Goal: Information Seeking & Learning: Find contact information

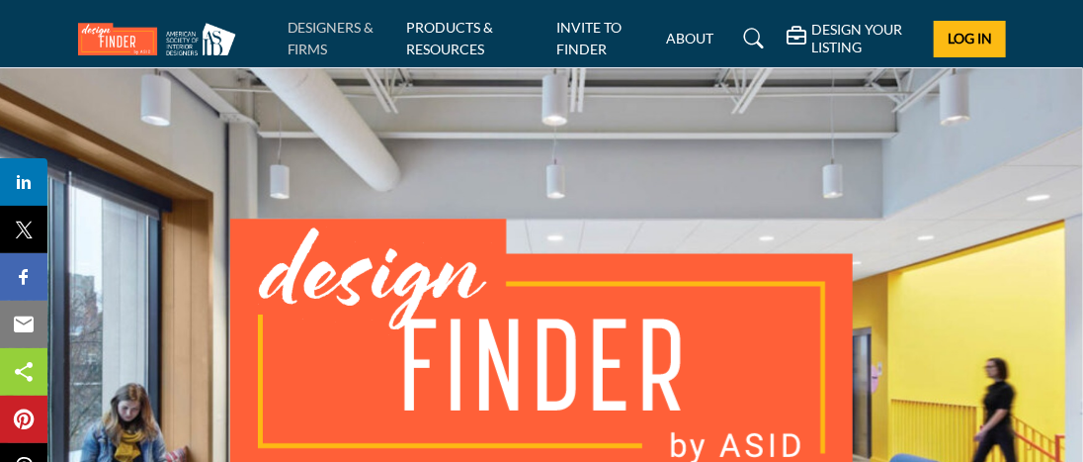
click at [314, 28] on link "DESIGNERS & FIRMS" at bounding box center [331, 38] width 87 height 39
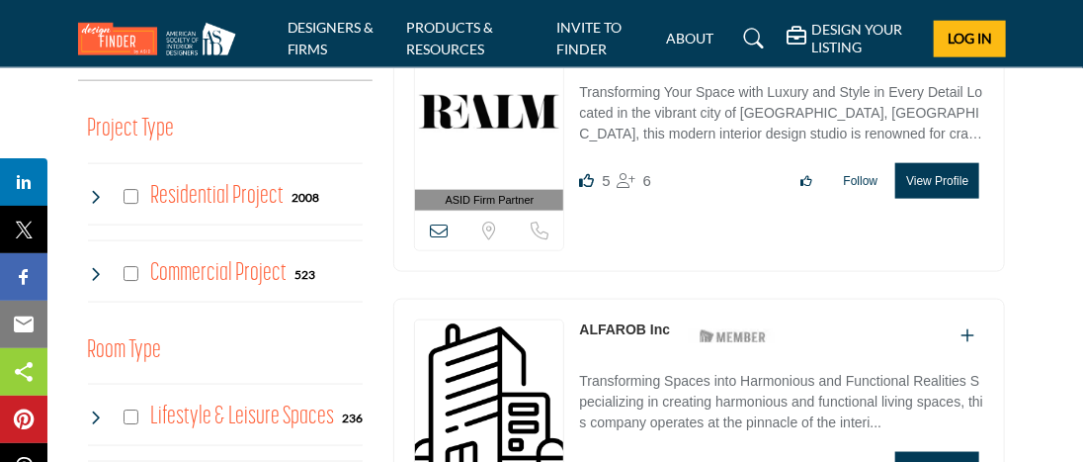
scroll to position [890, 0]
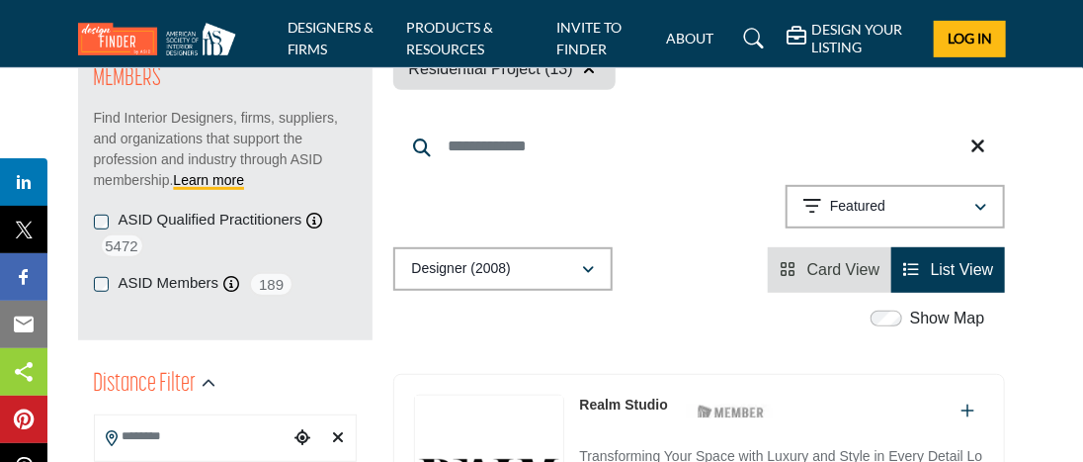
scroll to position [296, 0]
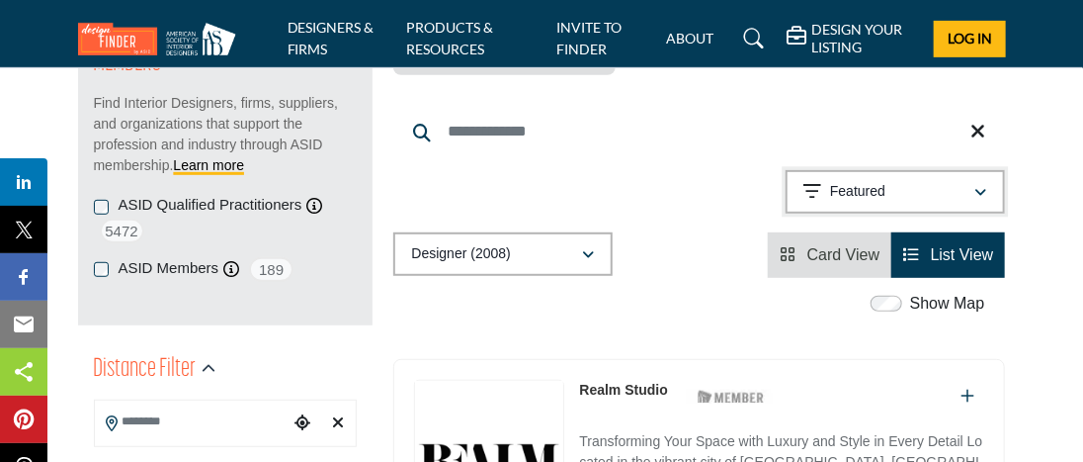
click at [983, 190] on icon "button" at bounding box center [982, 193] width 12 height 14
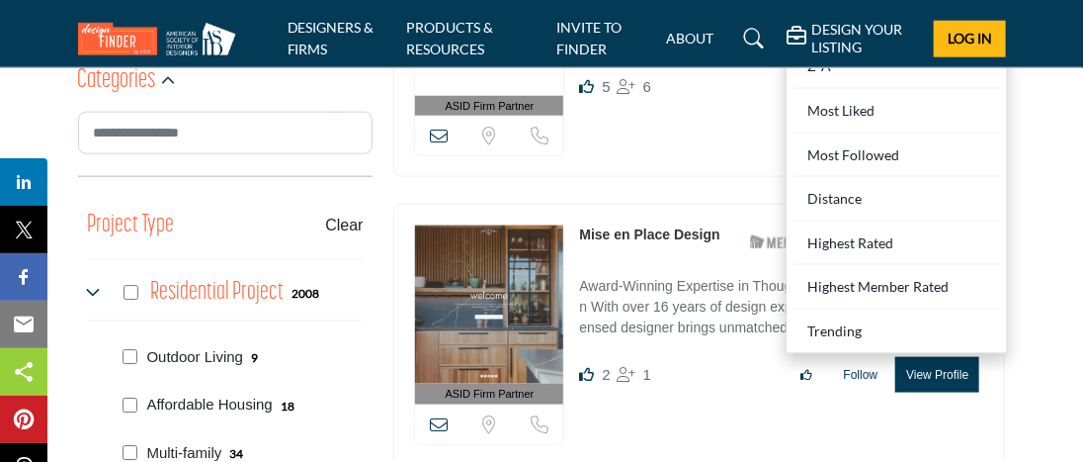
scroll to position [791, 0]
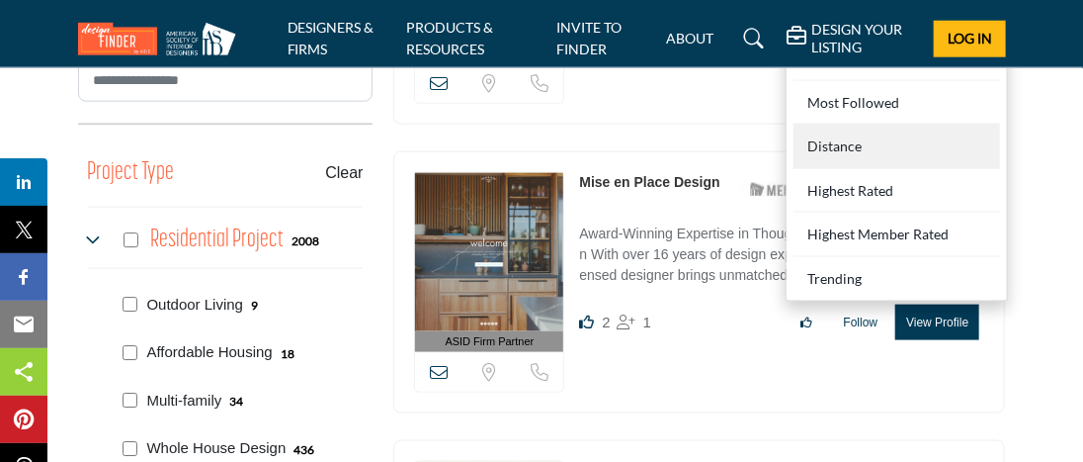
click at [870, 140] on div "Distance" at bounding box center [897, 147] width 207 height 44
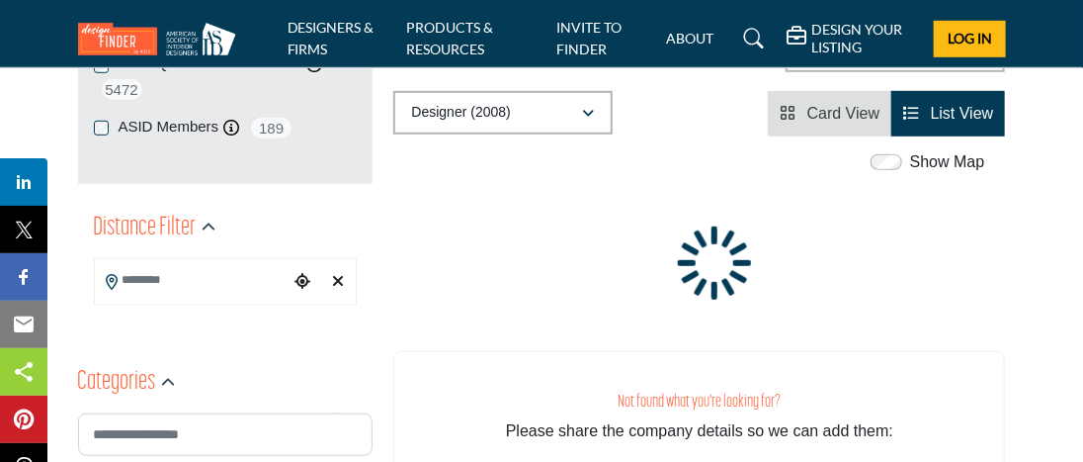
scroll to position [395, 0]
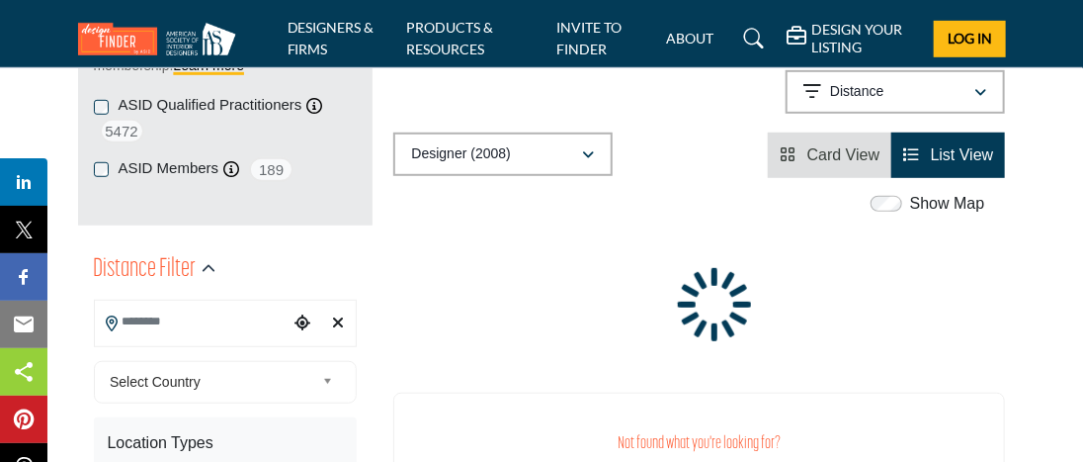
click at [147, 328] on input "Search Location" at bounding box center [192, 321] width 195 height 39
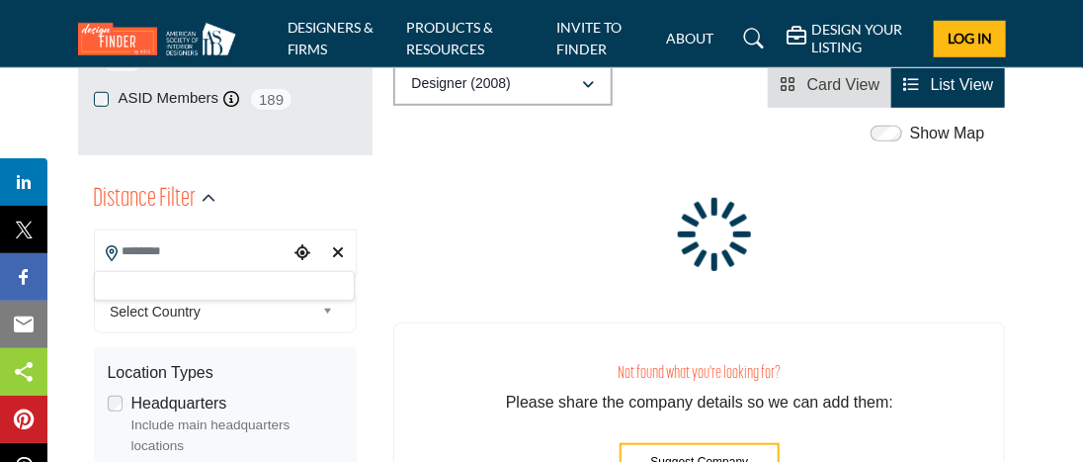
scroll to position [494, 0]
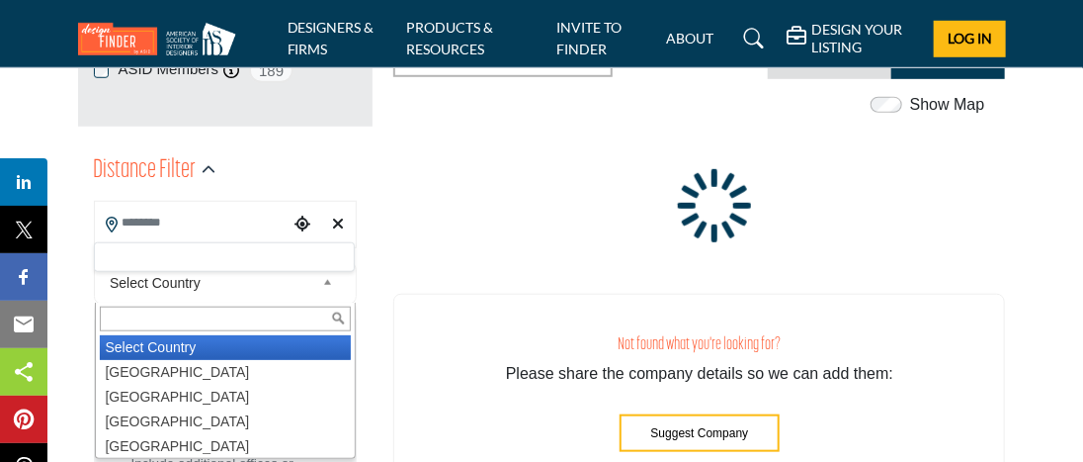
click at [322, 282] on b at bounding box center [331, 283] width 18 height 25
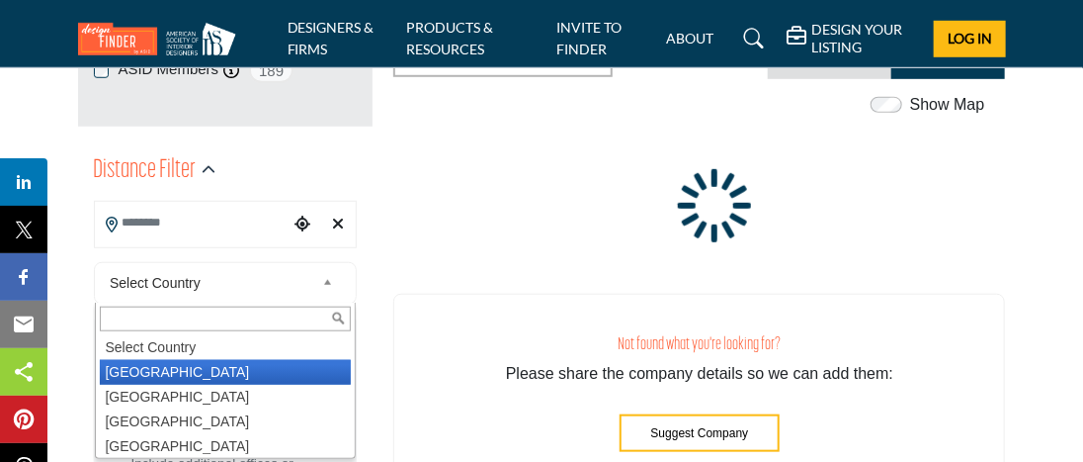
click at [174, 369] on li "United States" at bounding box center [226, 372] width 252 height 25
type input "***"
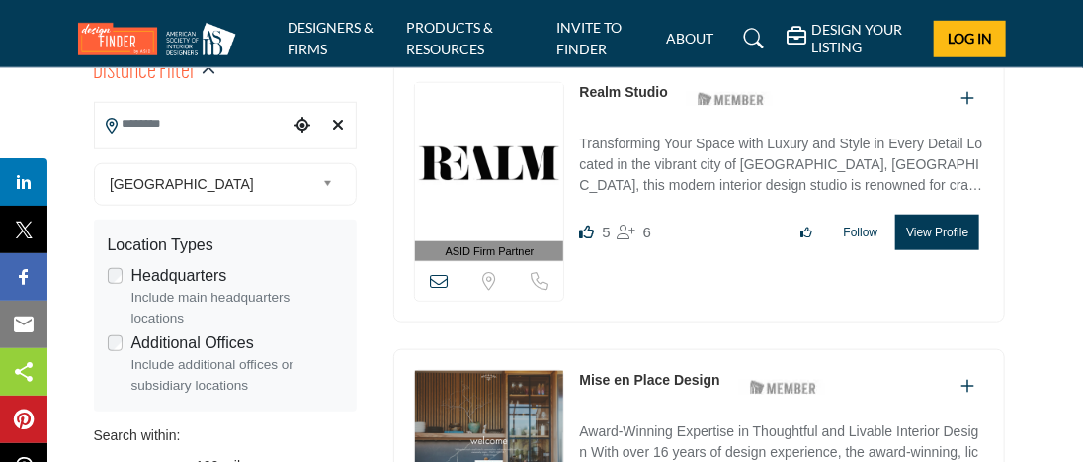
scroll to position [494, 0]
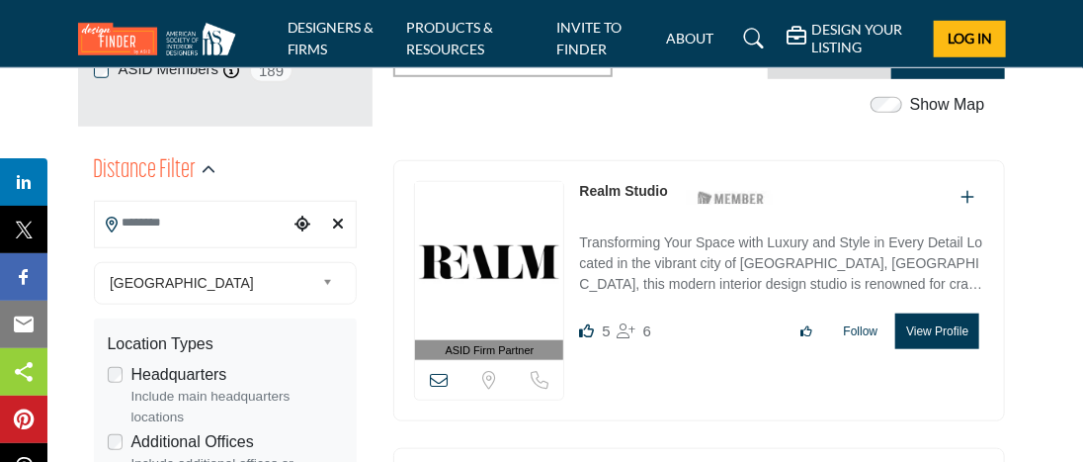
click at [170, 229] on input "Search Location" at bounding box center [192, 223] width 195 height 39
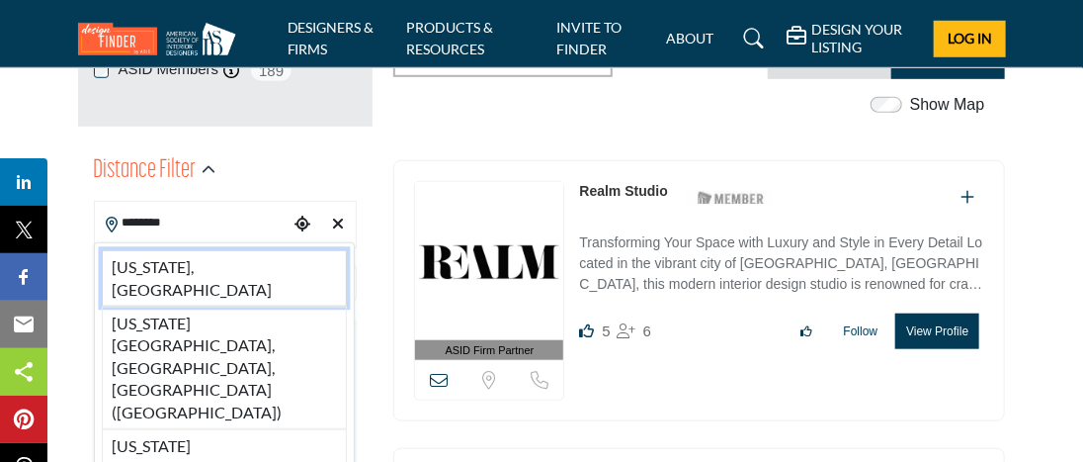
click at [159, 268] on li "Maryland, USA" at bounding box center [225, 278] width 246 height 56
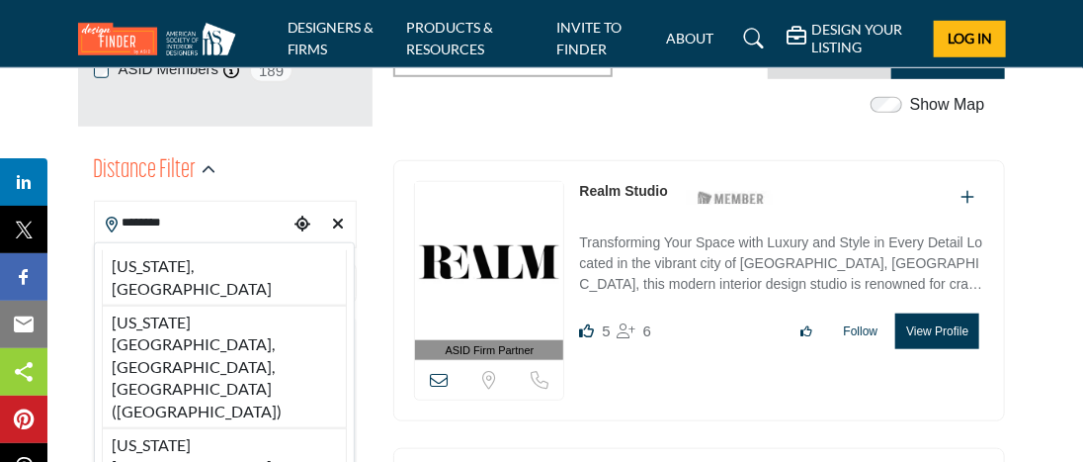
type input "**********"
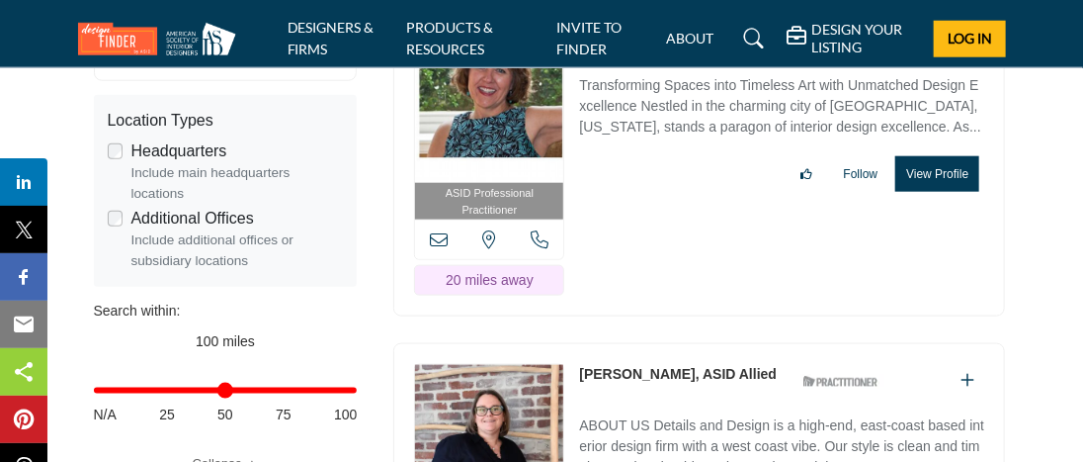
scroll to position [791, 0]
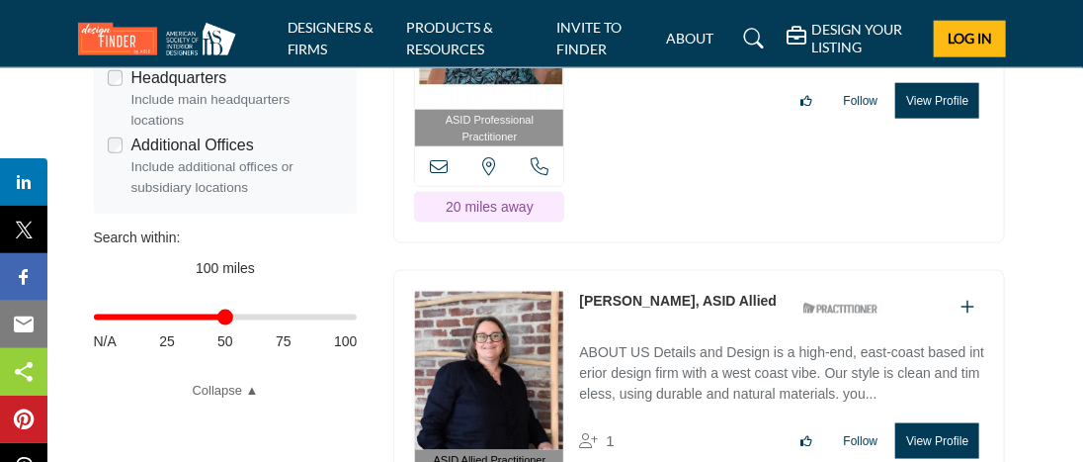
drag, startPoint x: 348, startPoint y: 318, endPoint x: 223, endPoint y: 352, distance: 129.0
type input "**"
click at [223, 319] on input "Distance in miles" at bounding box center [226, 317] width 264 height 4
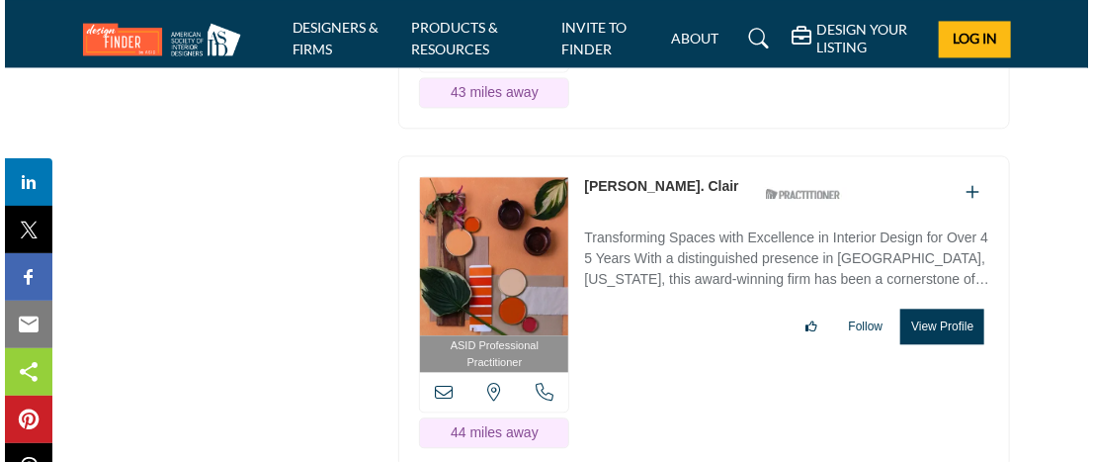
scroll to position [4250, 0]
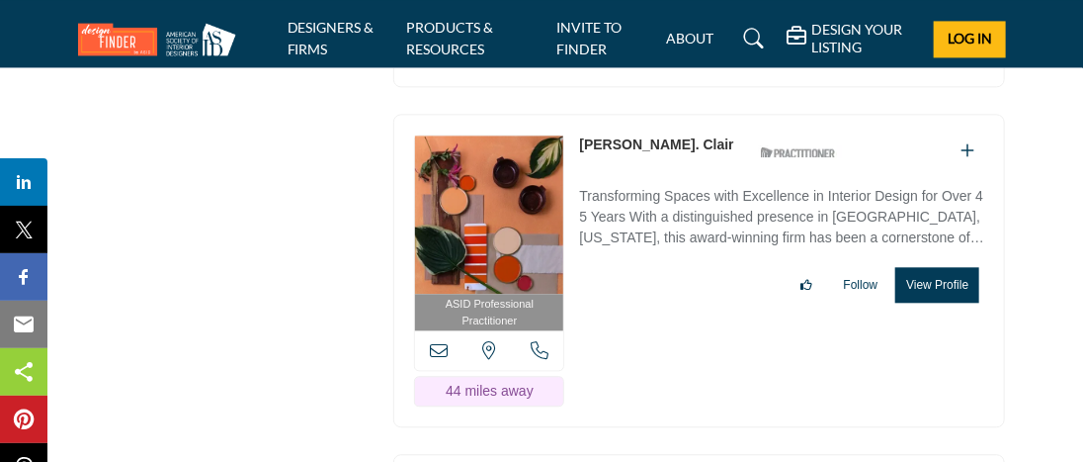
click at [932, 267] on button "View Profile" at bounding box center [938, 285] width 84 height 36
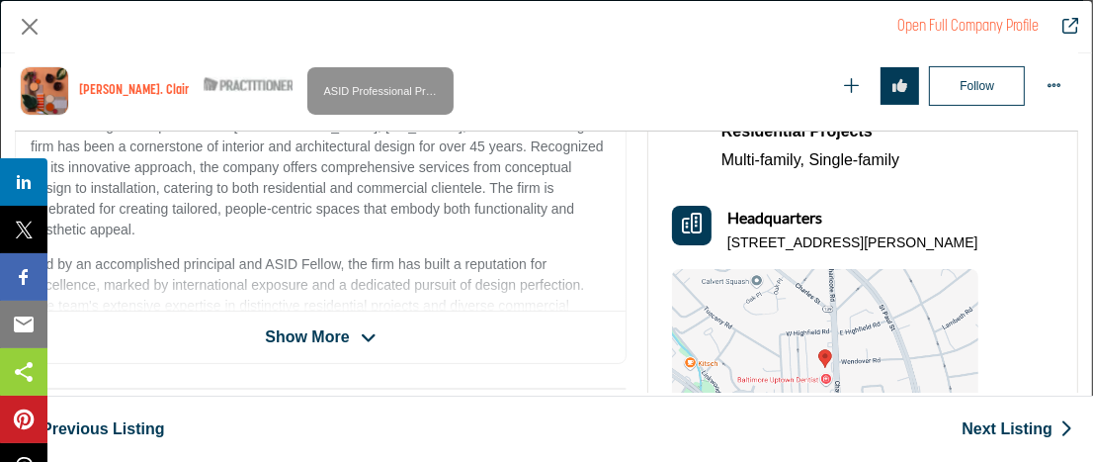
scroll to position [474, 0]
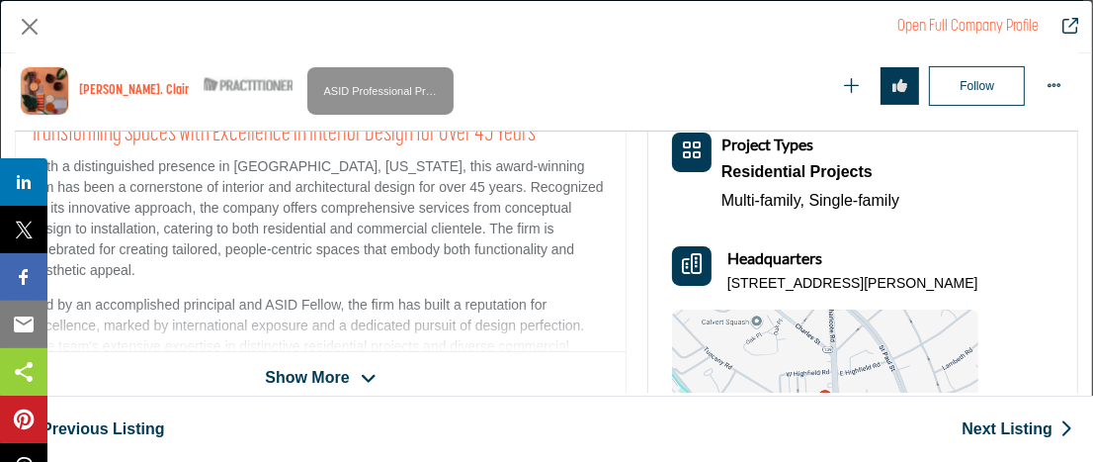
click at [362, 372] on icon "Company Data Modal" at bounding box center [369, 379] width 16 height 18
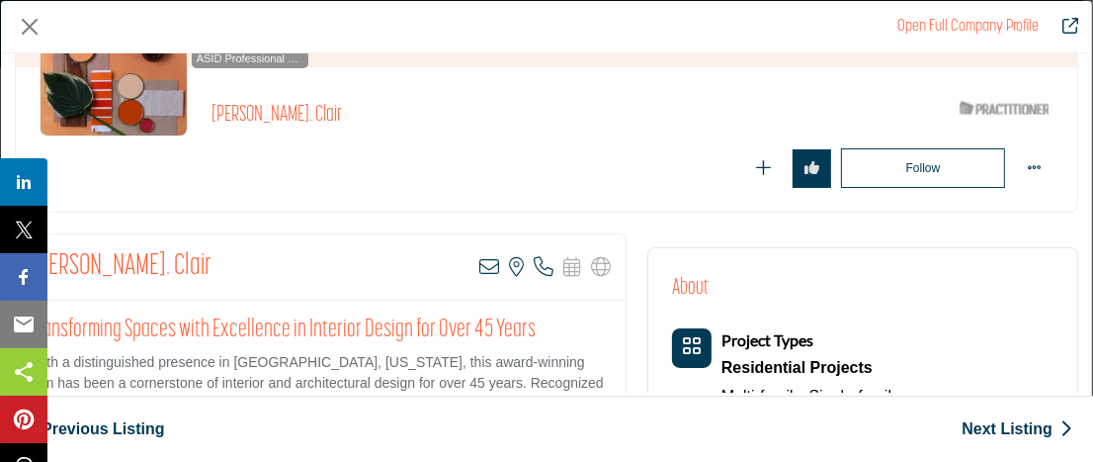
scroll to position [146, 0]
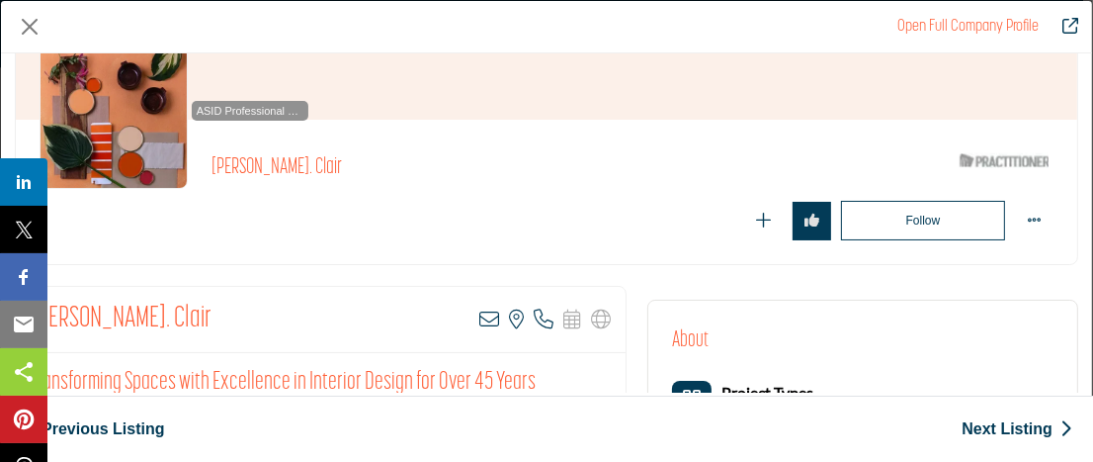
click at [970, 23] on link "Open Full Company Profile" at bounding box center [968, 27] width 141 height 16
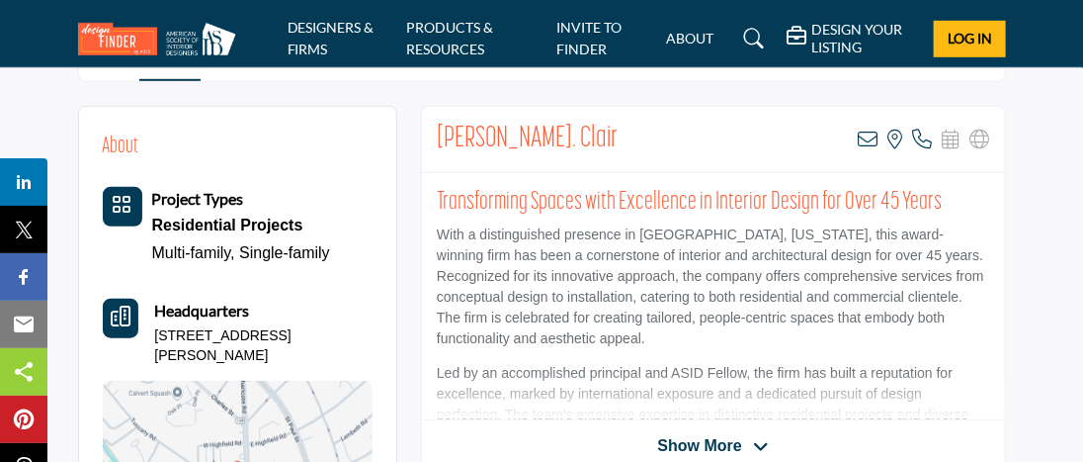
scroll to position [327, 0]
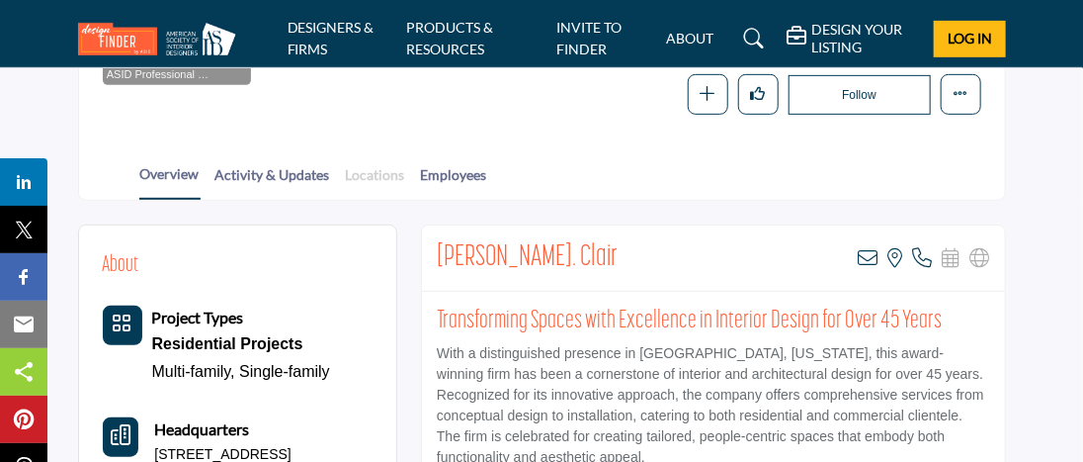
click at [377, 175] on link "Locations" at bounding box center [375, 181] width 61 height 35
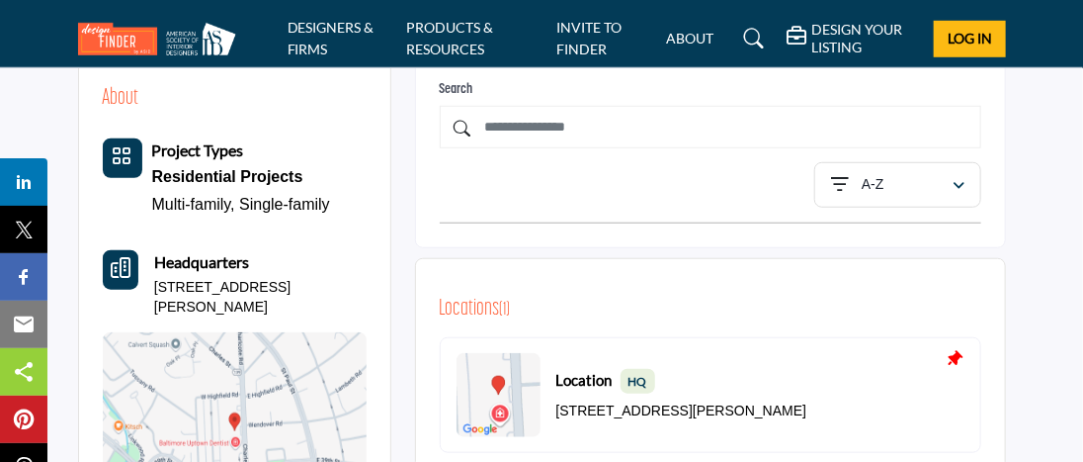
scroll to position [296, 0]
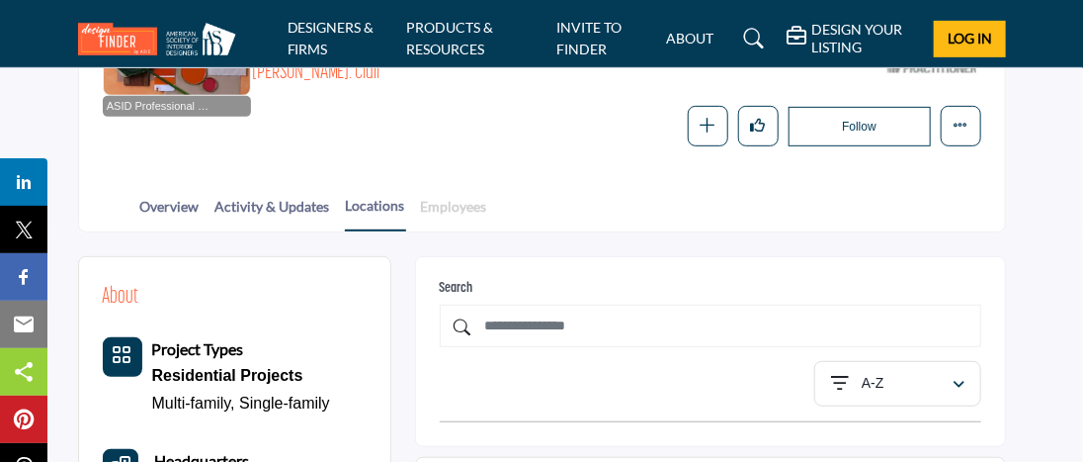
click at [454, 207] on link "Employees" at bounding box center [454, 213] width 68 height 35
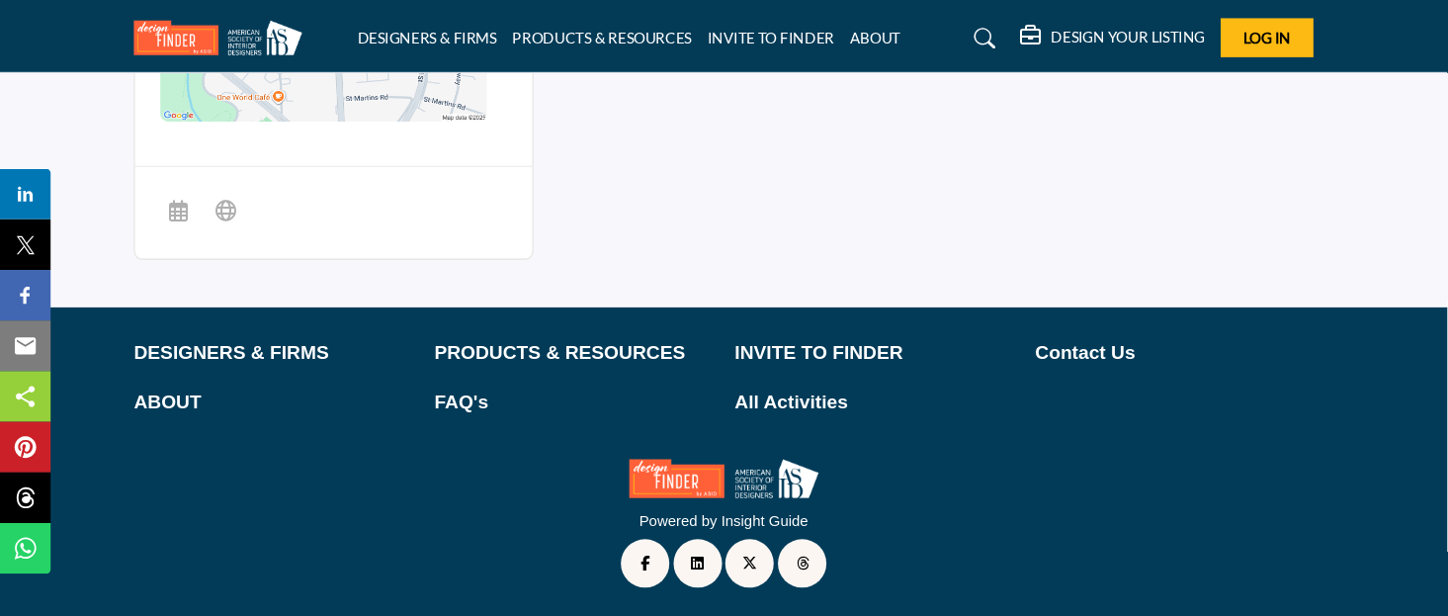
scroll to position [854, 0]
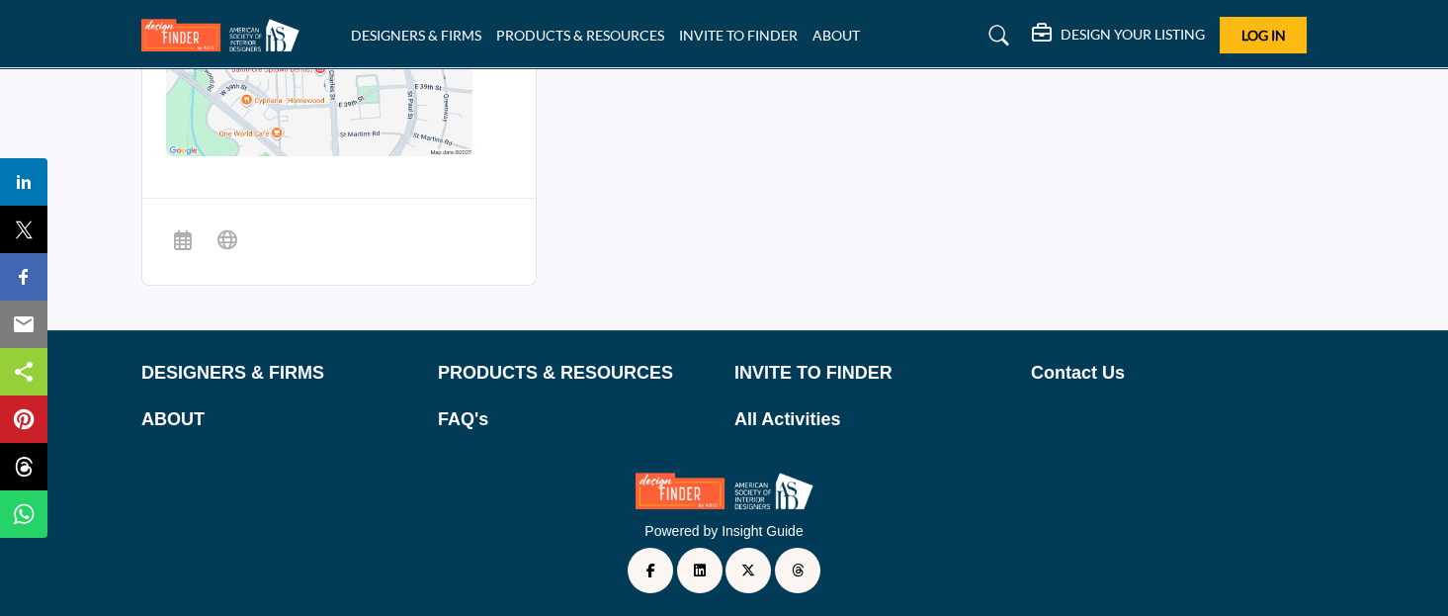
drag, startPoint x: 928, startPoint y: 0, endPoint x: 1050, endPoint y: 243, distance: 271.9
click at [1050, 243] on div "About Project Types Residential Projects Multi-family, Single-family Headquarte…" at bounding box center [723, 4] width 1165 height 604
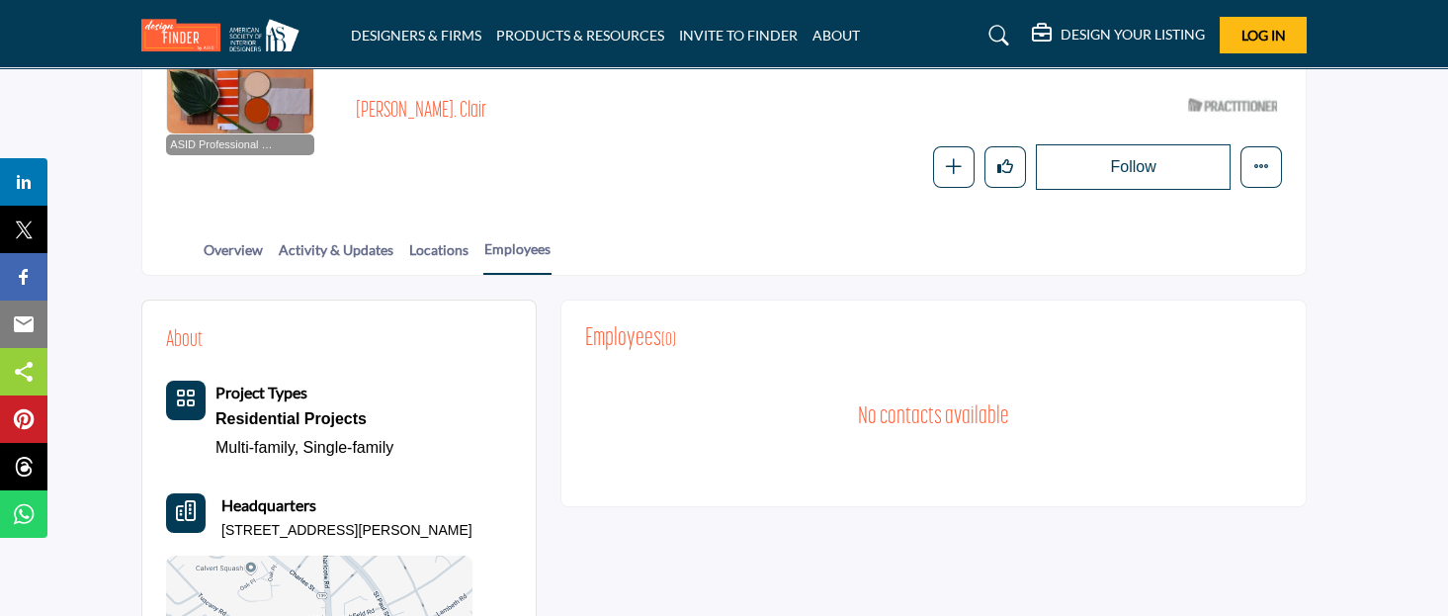
scroll to position [264, 0]
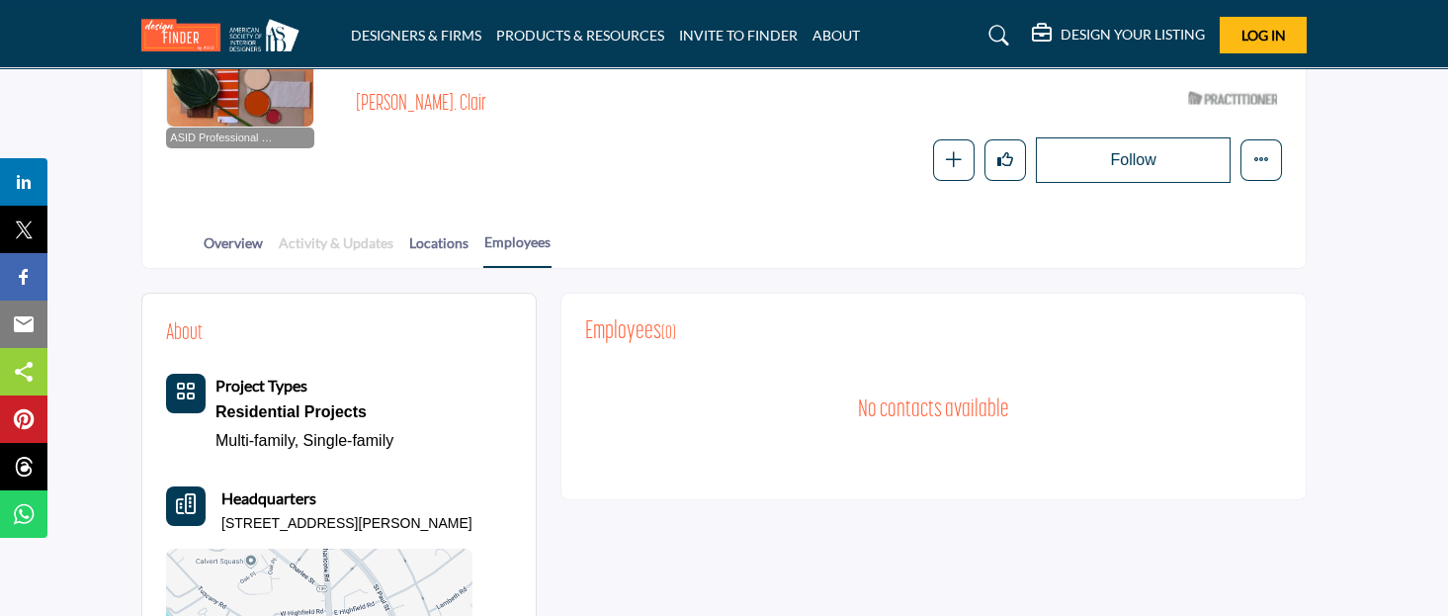
click at [329, 242] on link "Activity & Updates" at bounding box center [336, 249] width 117 height 35
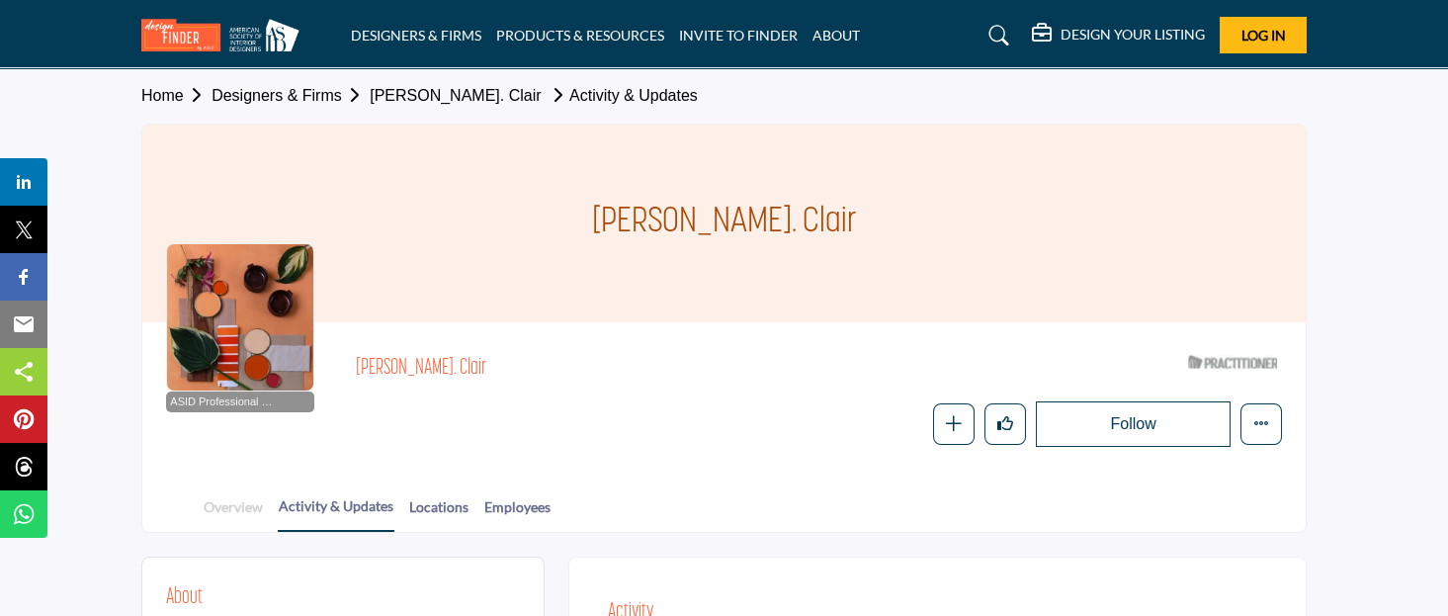
click at [230, 508] on link "Overview" at bounding box center [233, 513] width 61 height 35
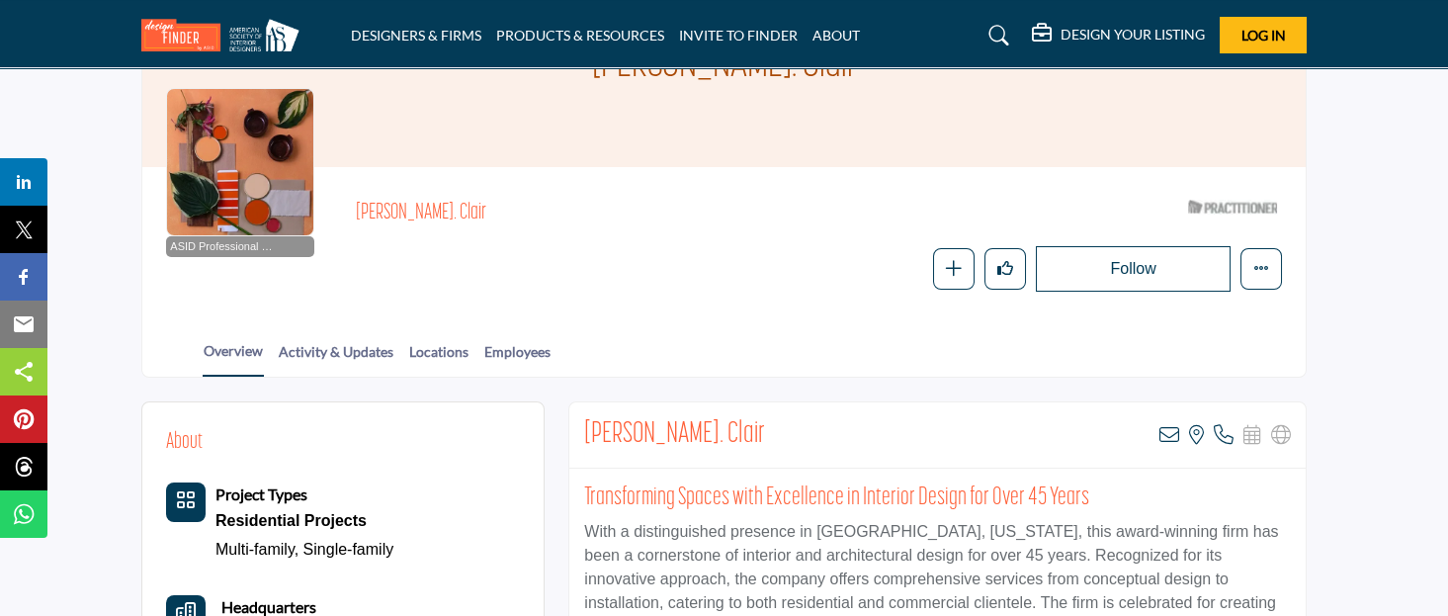
scroll to position [131, 0]
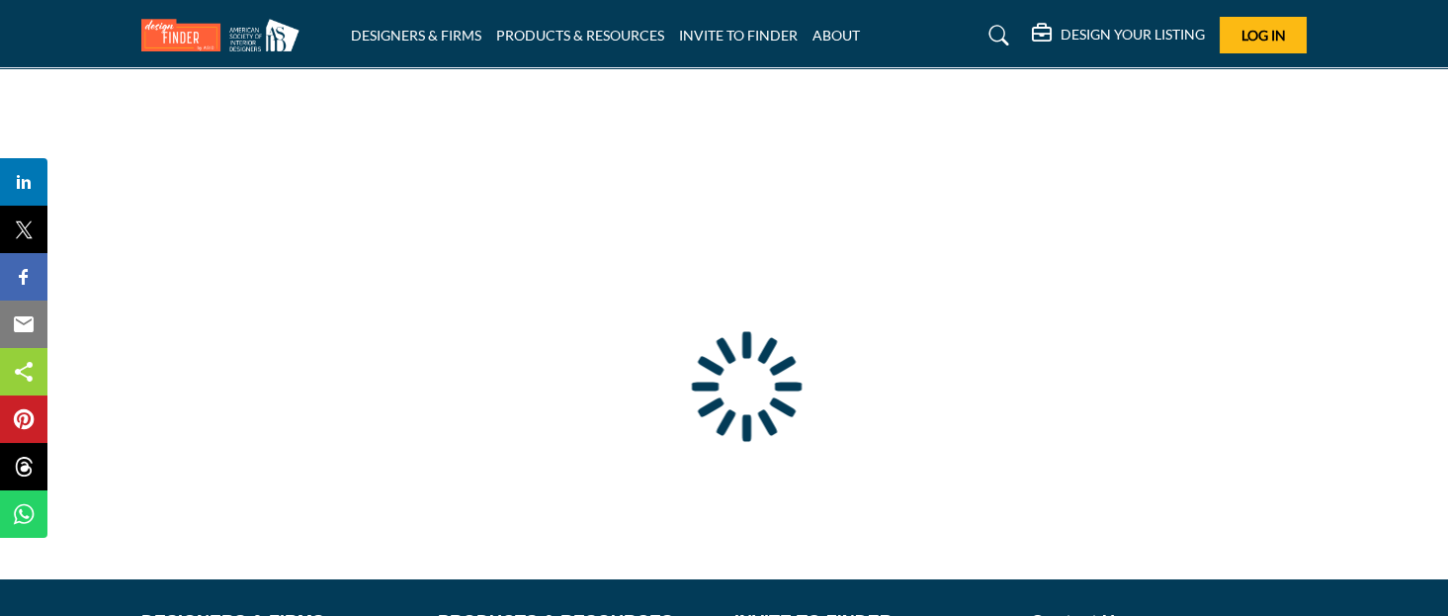
type input "**********"
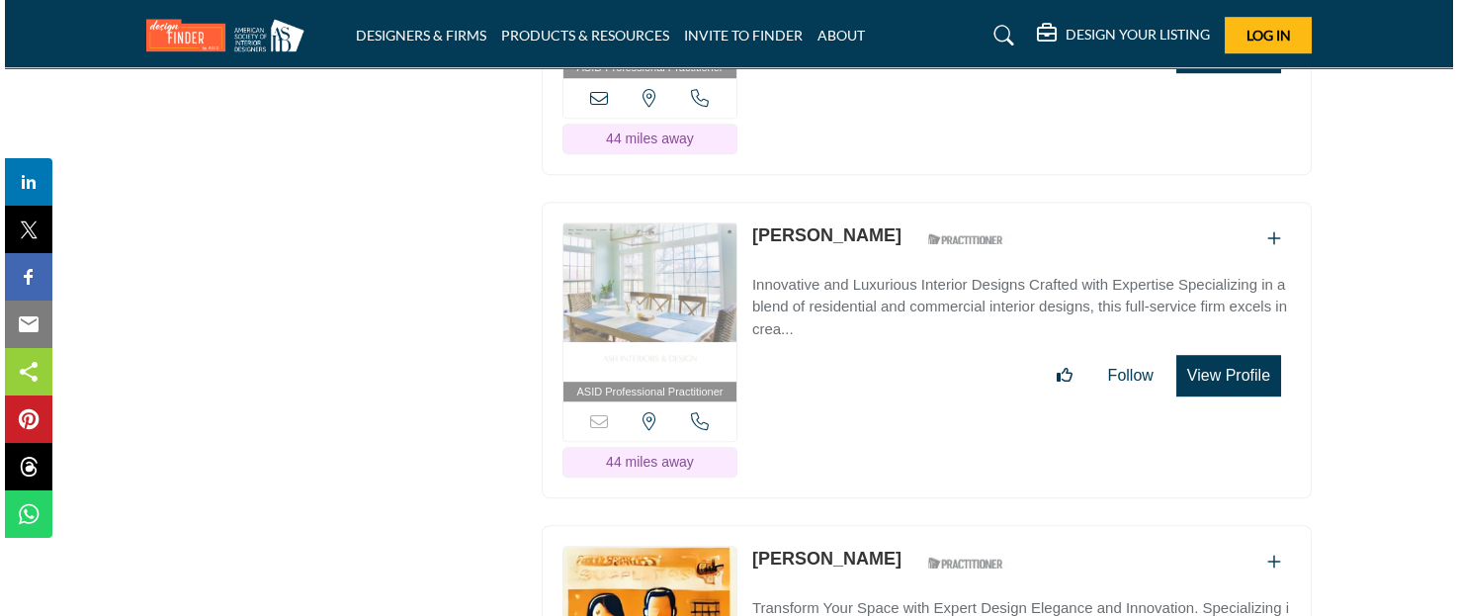
scroll to position [4481, 0]
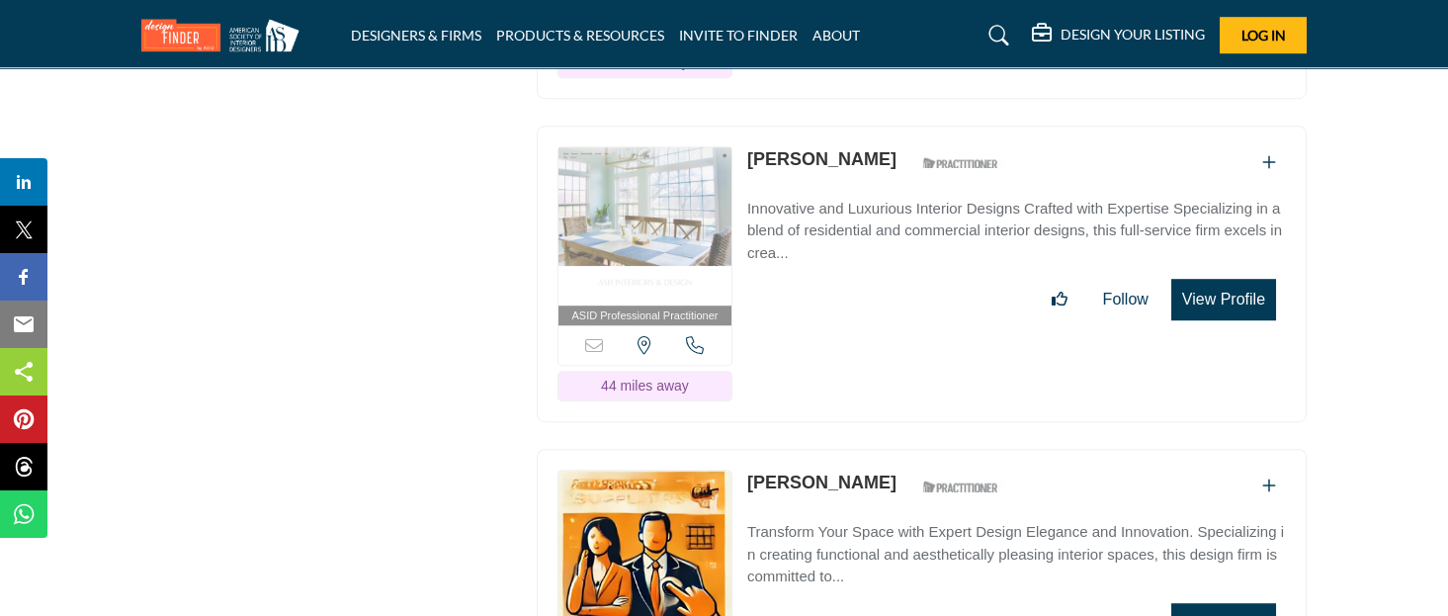
click at [1222, 279] on button "View Profile" at bounding box center [1223, 300] width 105 height 42
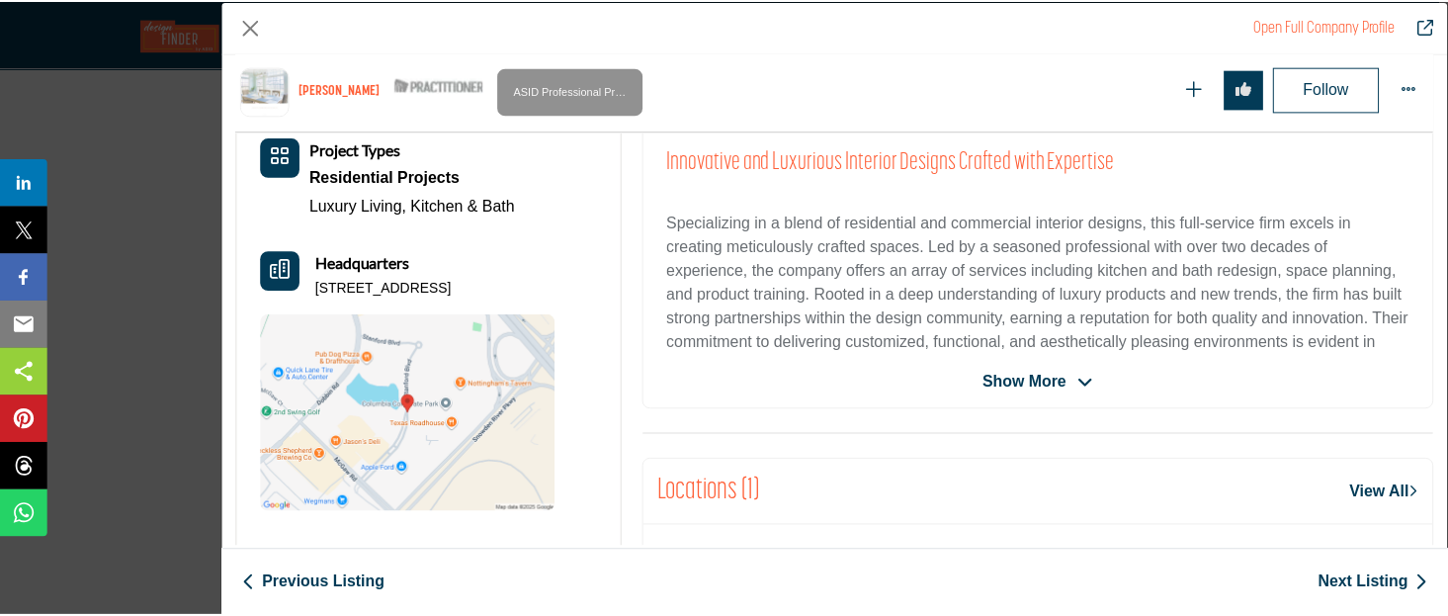
scroll to position [264, 0]
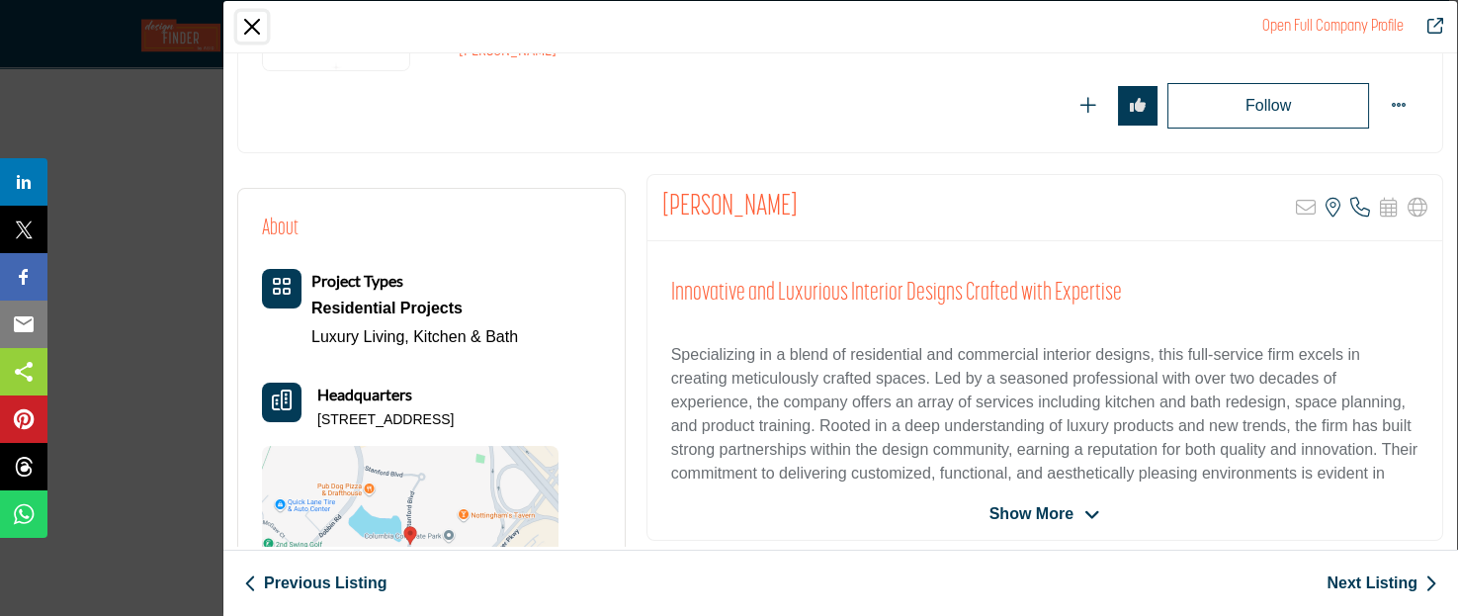
click at [253, 26] on button "Close" at bounding box center [252, 27] width 30 height 30
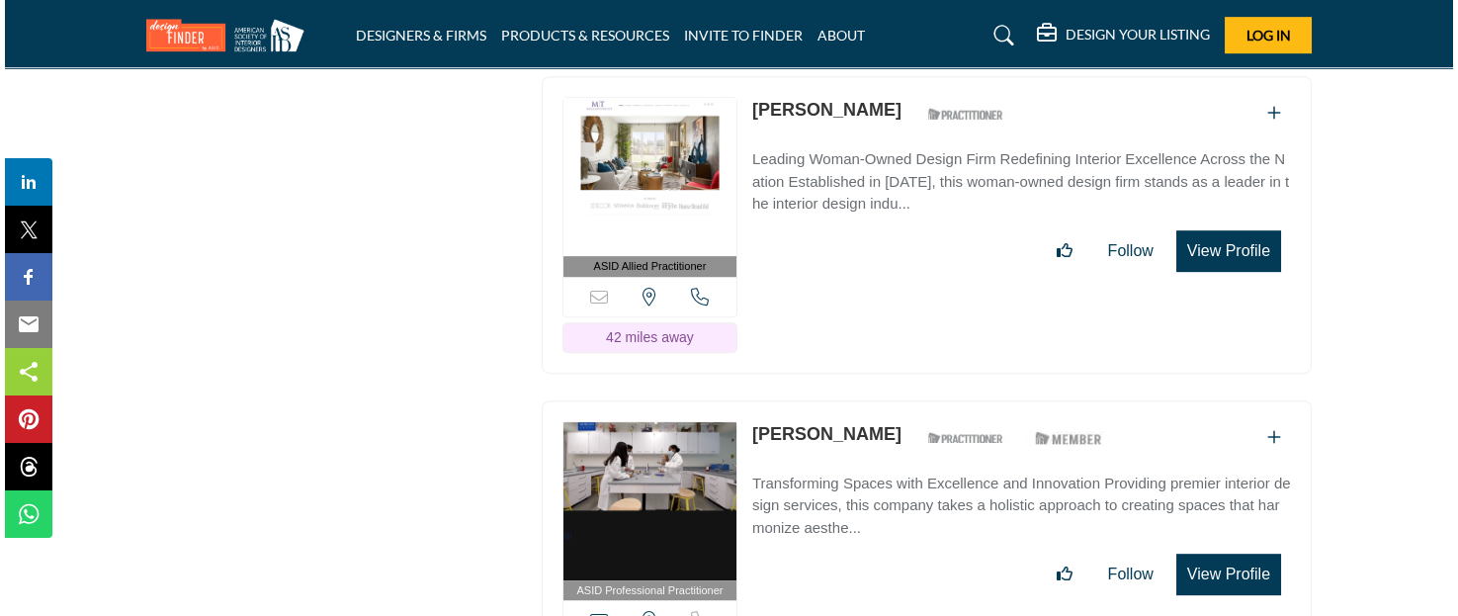
scroll to position [3558, 0]
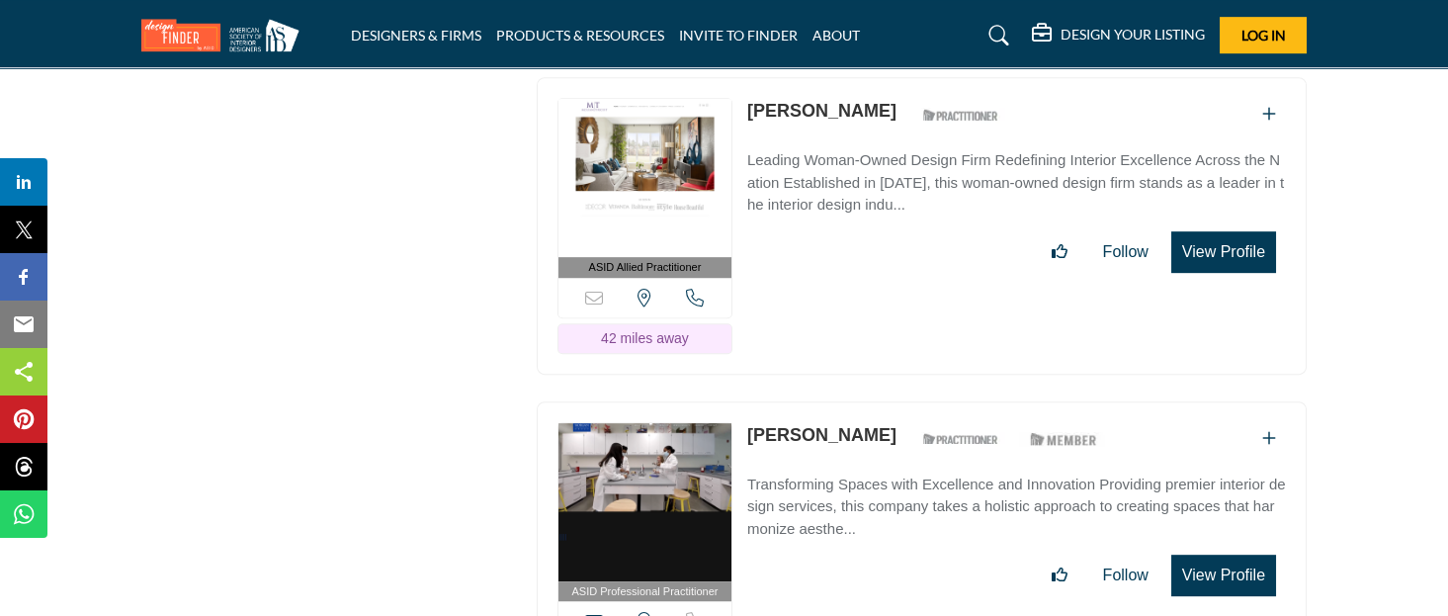
click at [1233, 231] on button "View Profile" at bounding box center [1223, 252] width 105 height 42
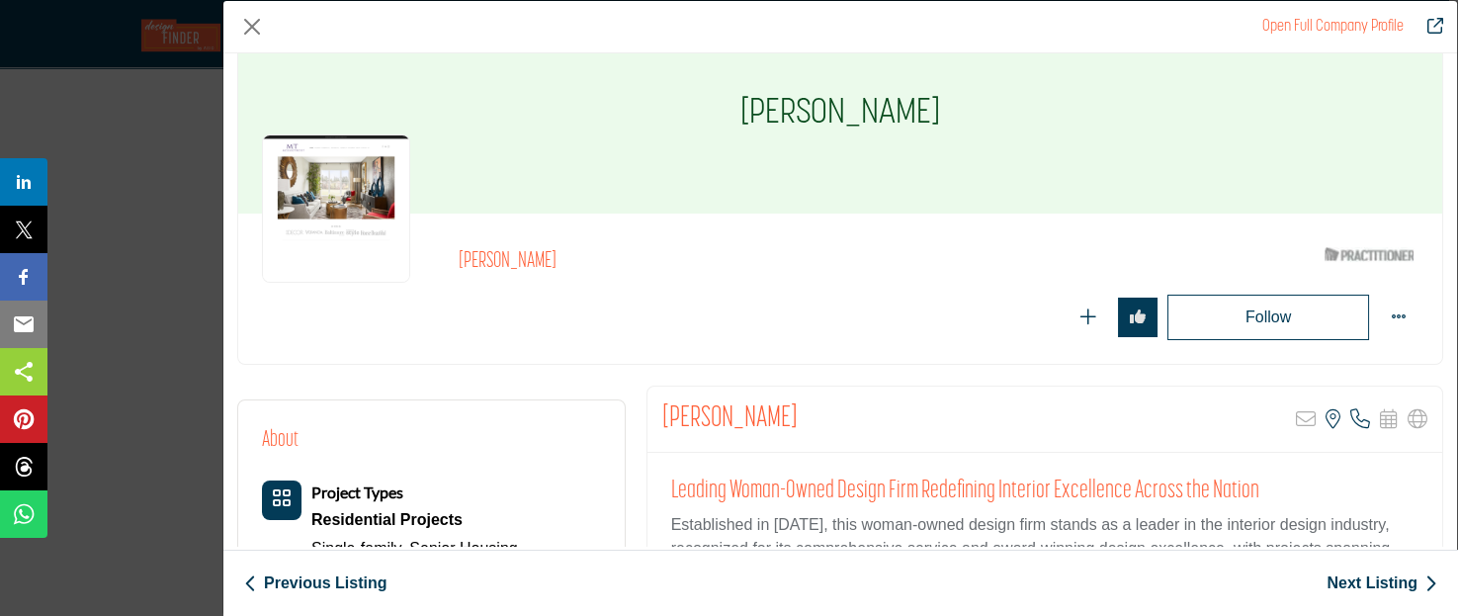
scroll to position [0, 0]
